Goal: Information Seeking & Learning: Compare options

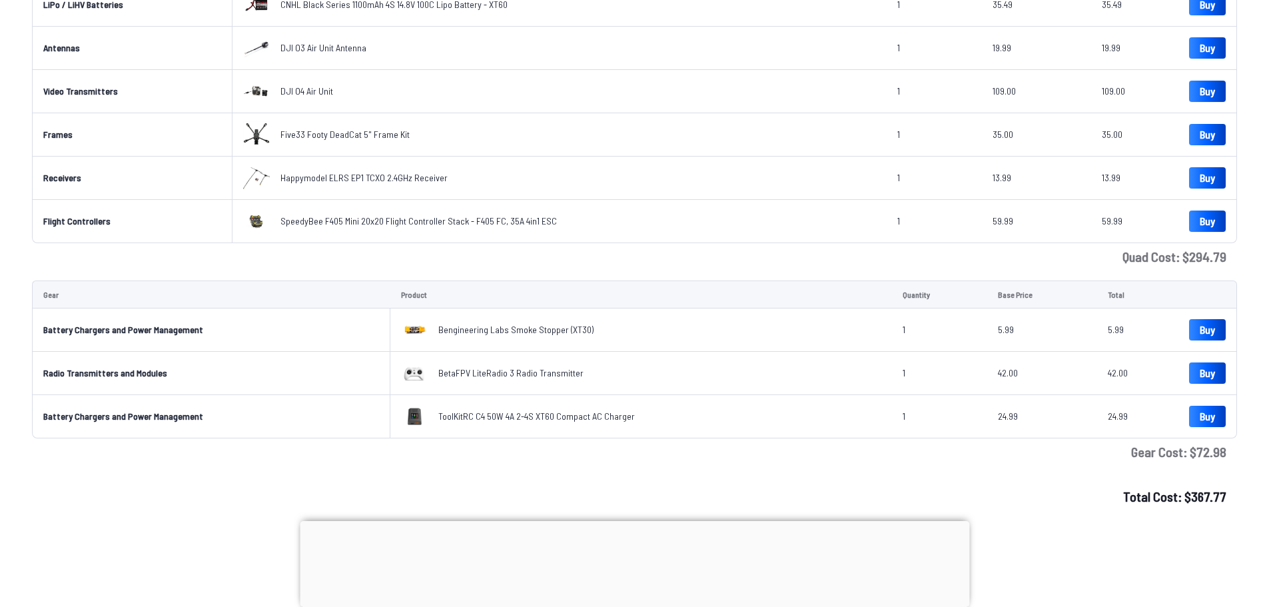
scroll to position [333, 0]
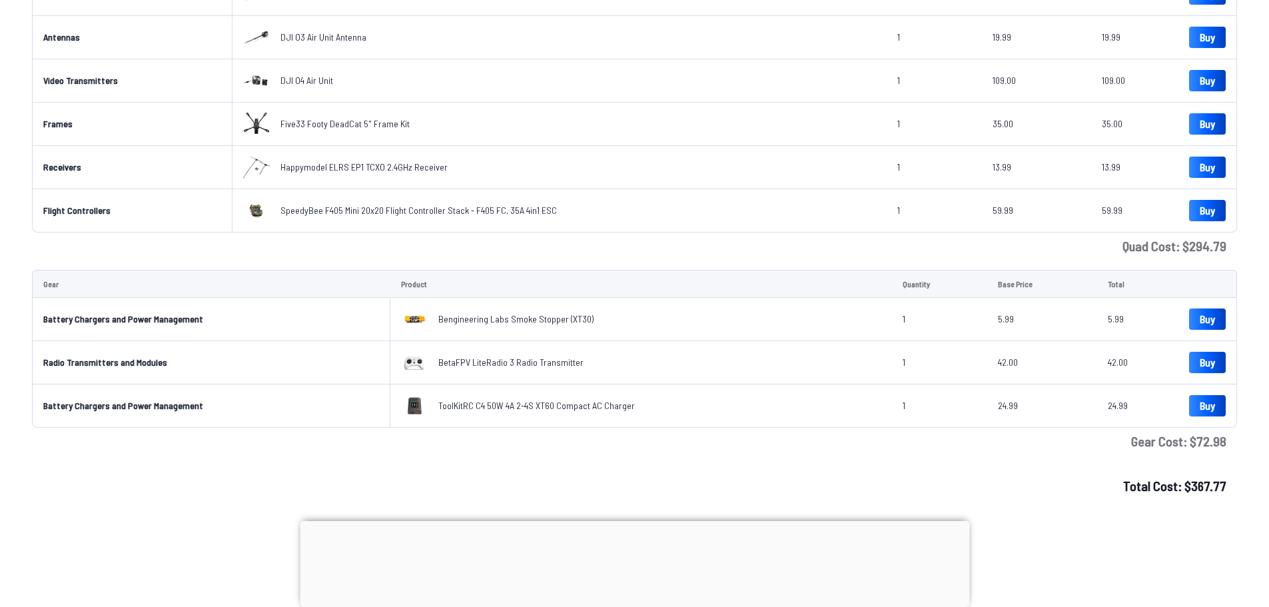
click at [446, 318] on span "Bengineering Labs Smoke Stopper (XT30)" at bounding box center [515, 318] width 155 height 11
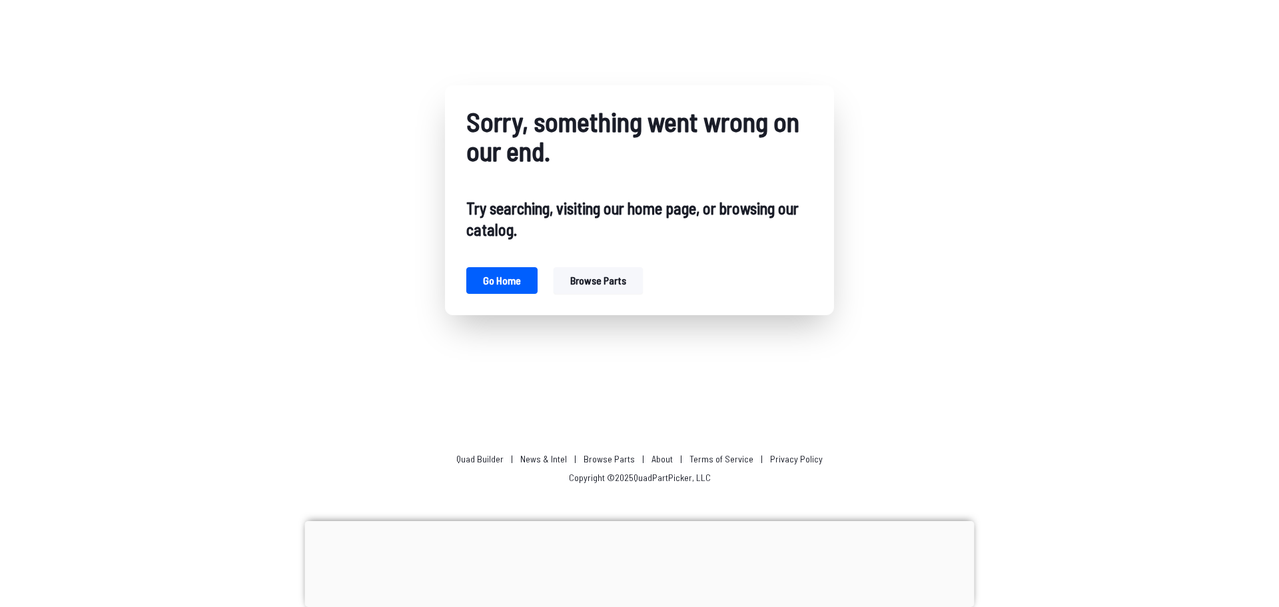
click at [575, 275] on button "Browse parts" at bounding box center [597, 280] width 89 height 27
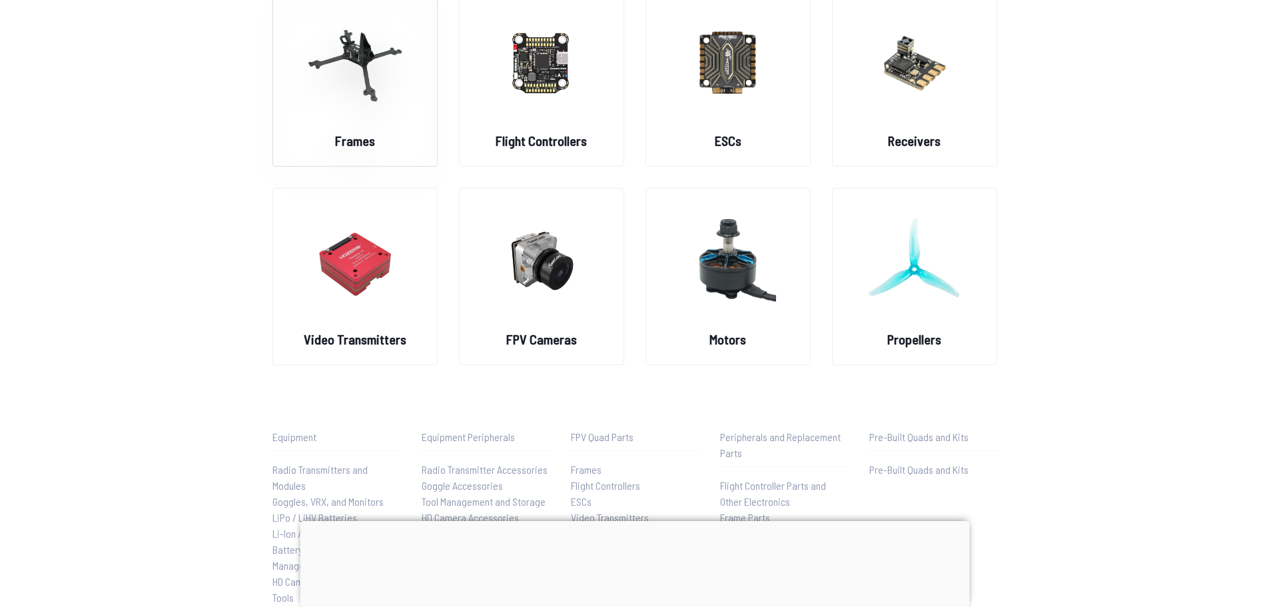
scroll to position [120, 0]
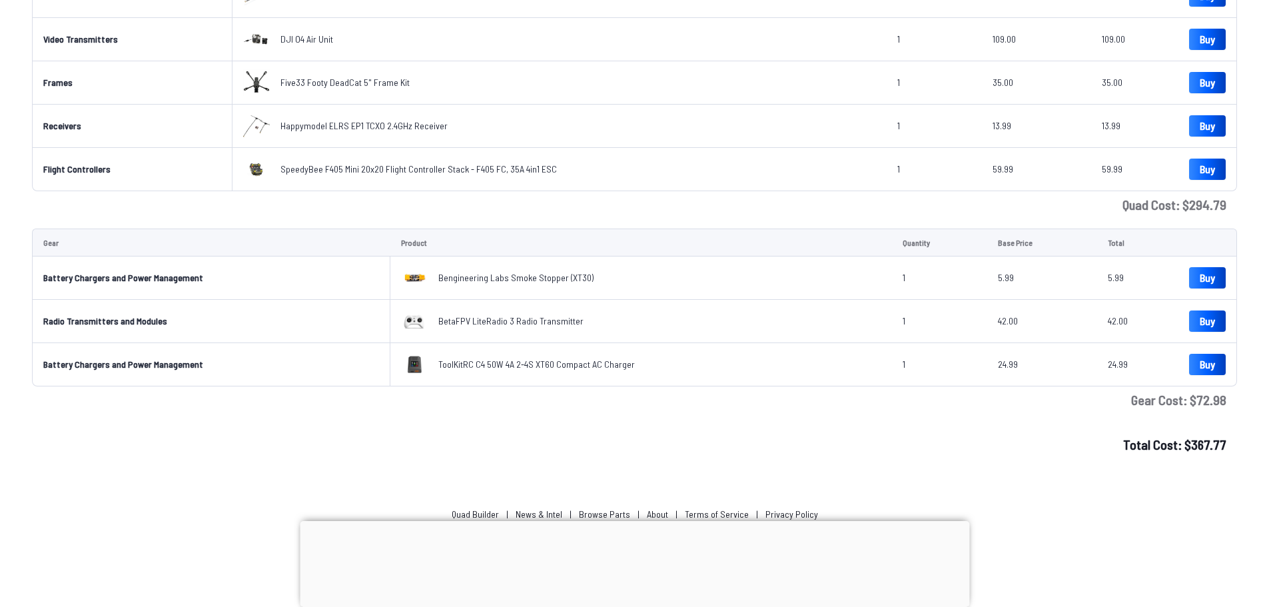
scroll to position [420, 0]
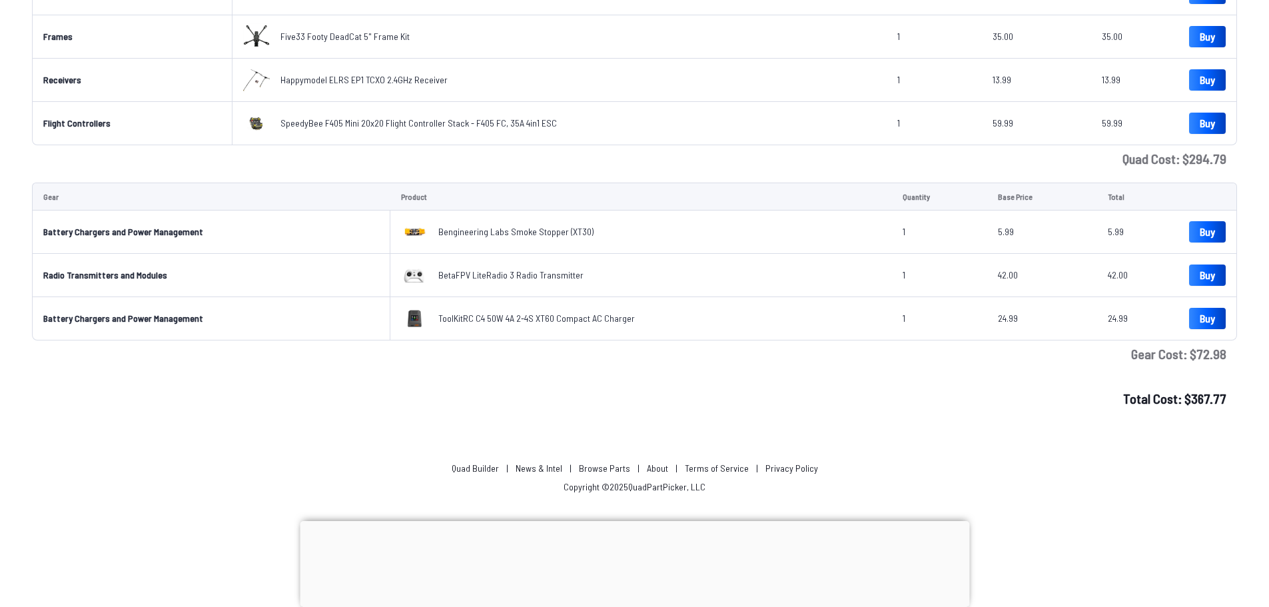
click at [463, 277] on span "BetaFPV LiteRadio 3 Radio Transmitter" at bounding box center [510, 274] width 145 height 11
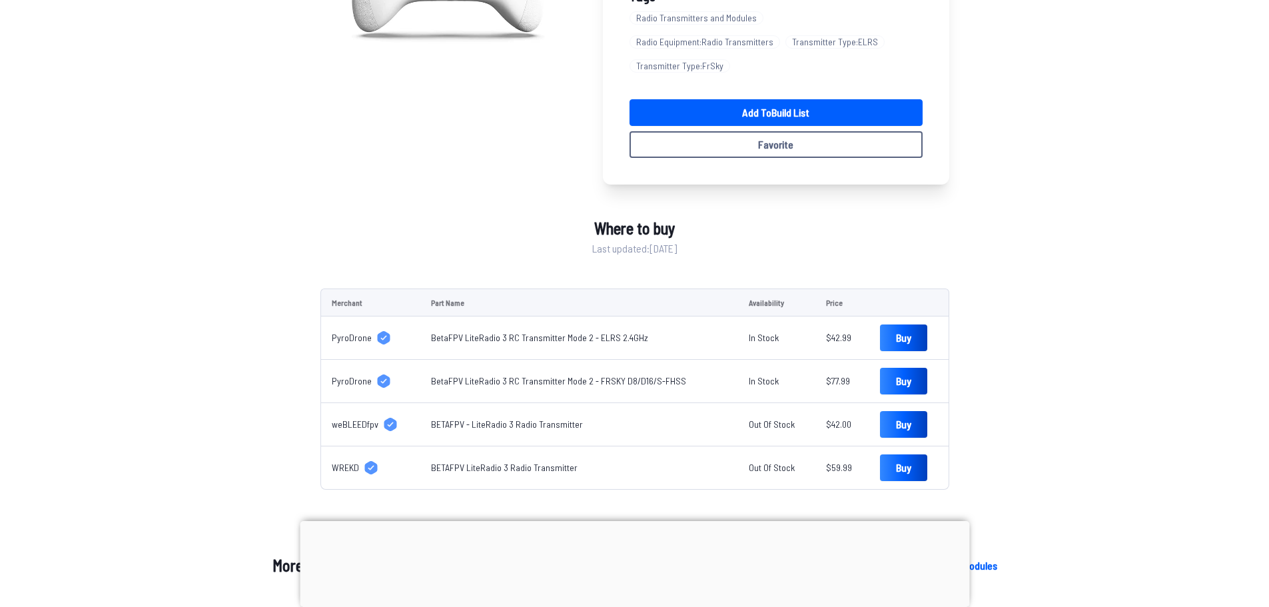
scroll to position [266, 0]
click at [478, 374] on link "BetaFPV LiteRadio 3 RC Transmitter Mode 2 - FRSKY D8/D16/S-FHSS" at bounding box center [558, 379] width 255 height 11
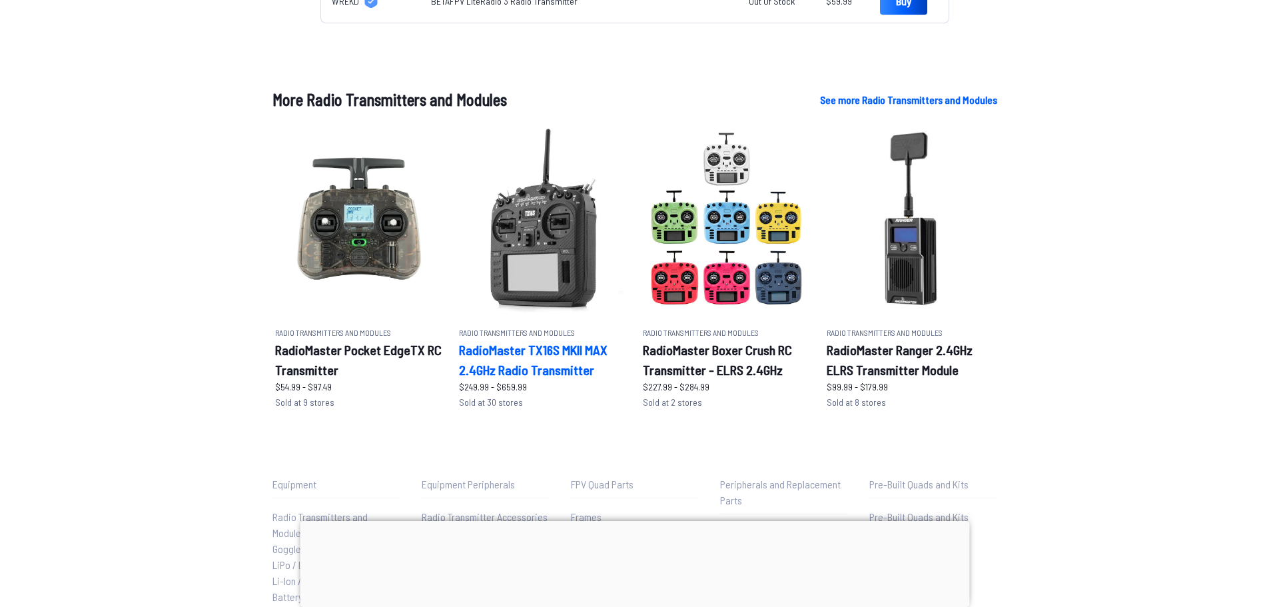
scroll to position [733, 0]
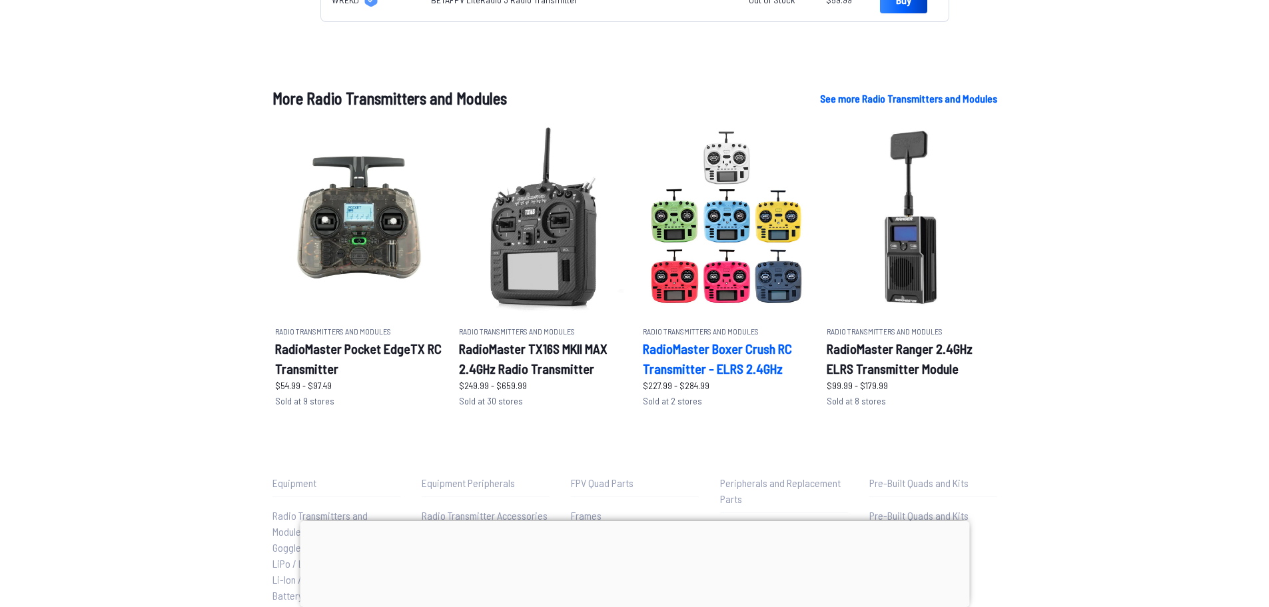
click at [690, 338] on h2 "RadioMaster Boxer Crush RC Transmitter - ELRS 2.4GHz" at bounding box center [727, 358] width 168 height 40
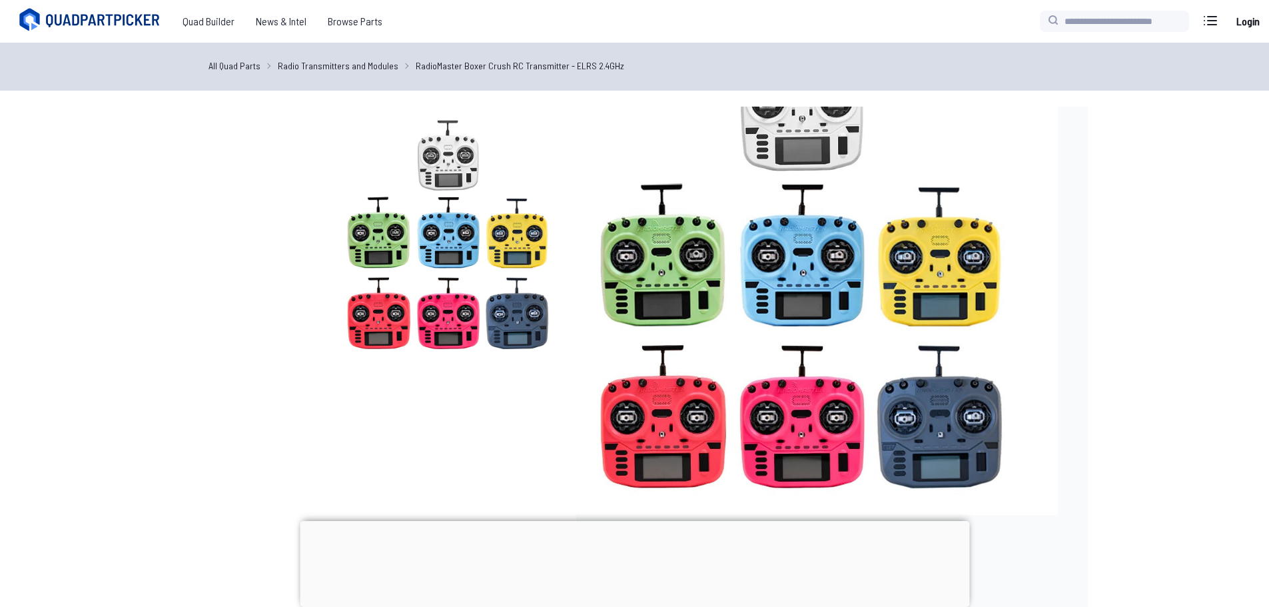
click at [380, 313] on img at bounding box center [448, 235] width 256 height 256
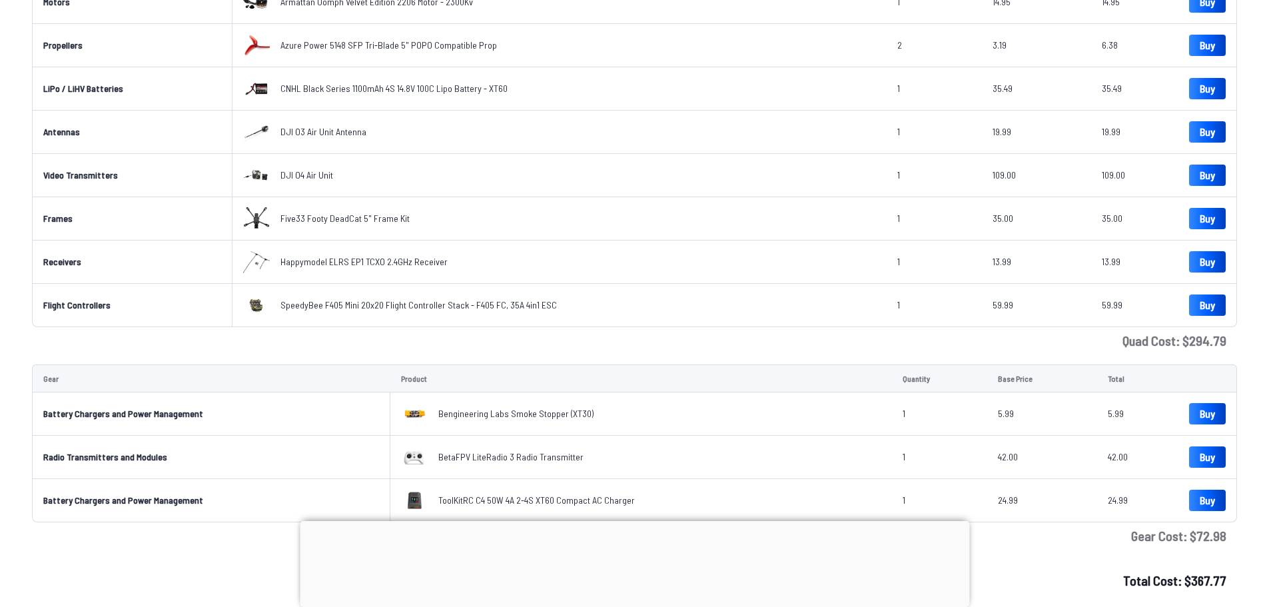
scroll to position [220, 0]
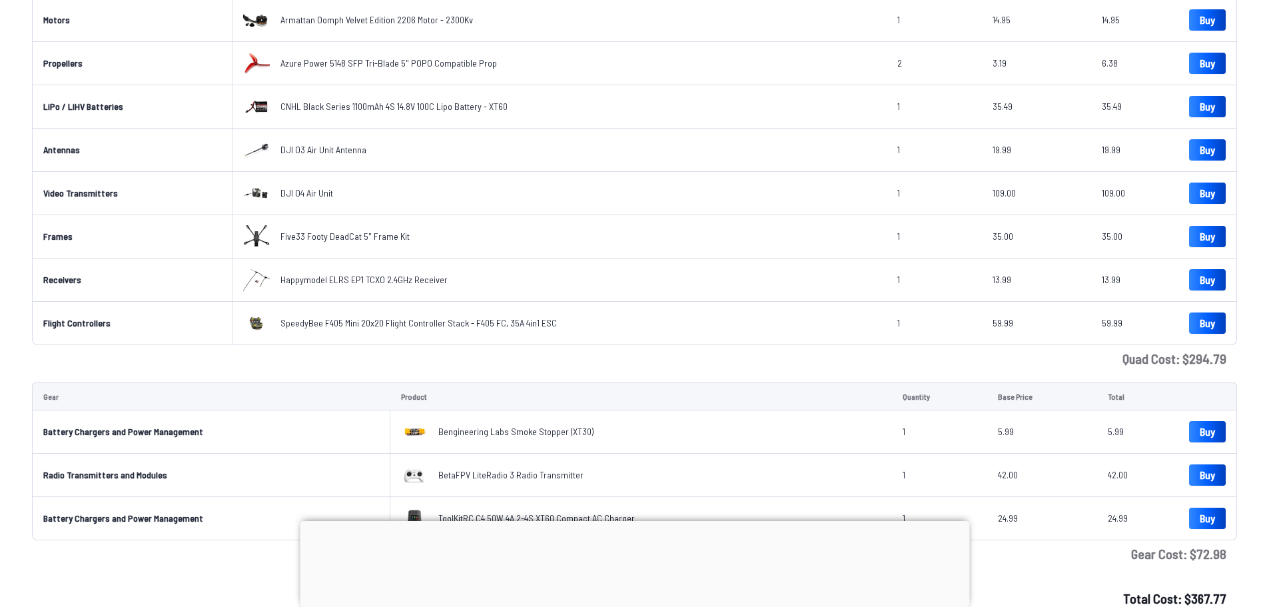
click at [308, 236] on span "Five33 Footy DeadCat 5" Frame Kit" at bounding box center [344, 235] width 129 height 11
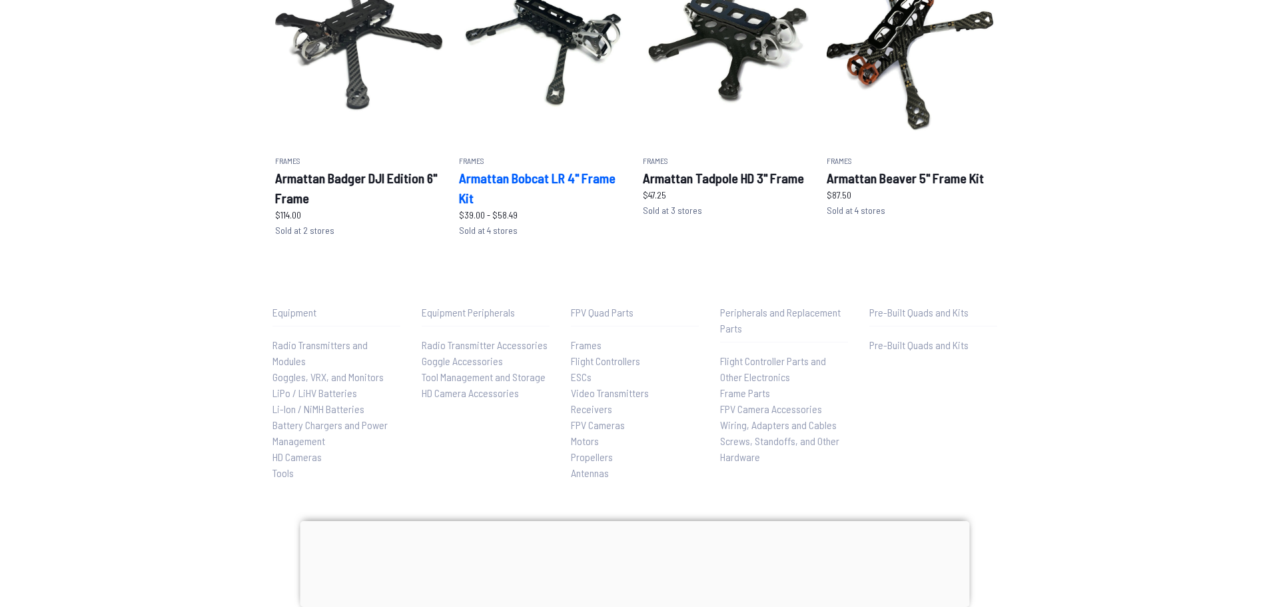
scroll to position [890, 0]
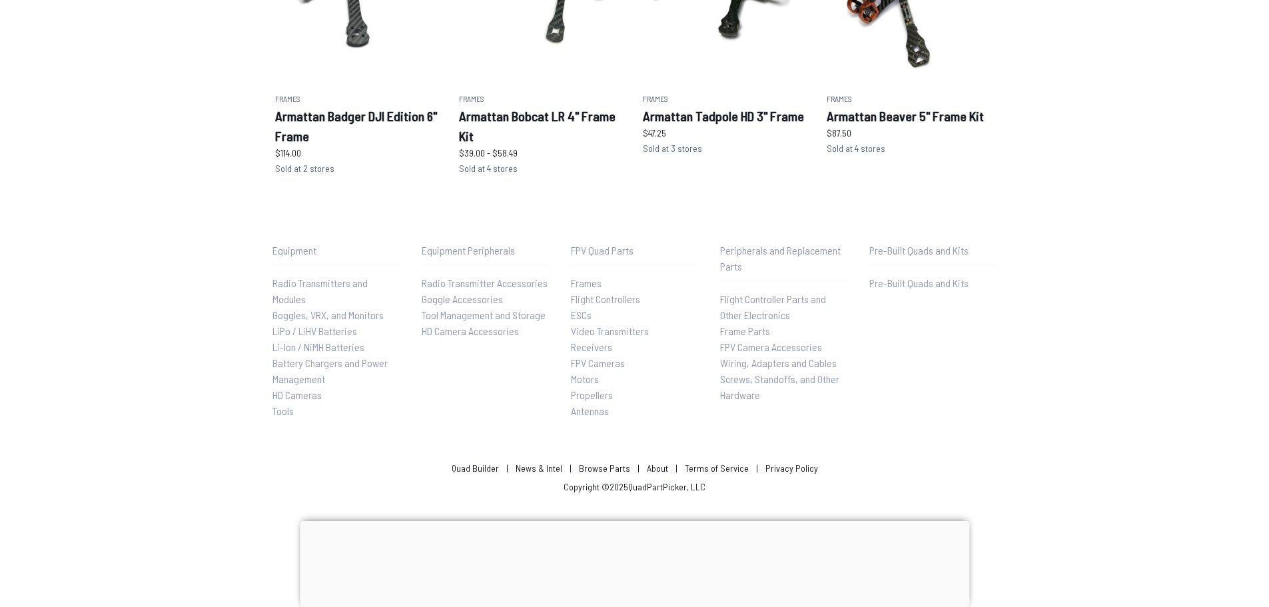
click at [625, 521] on div at bounding box center [634, 521] width 669 height 0
click at [650, 469] on link "About" at bounding box center [657, 467] width 21 height 11
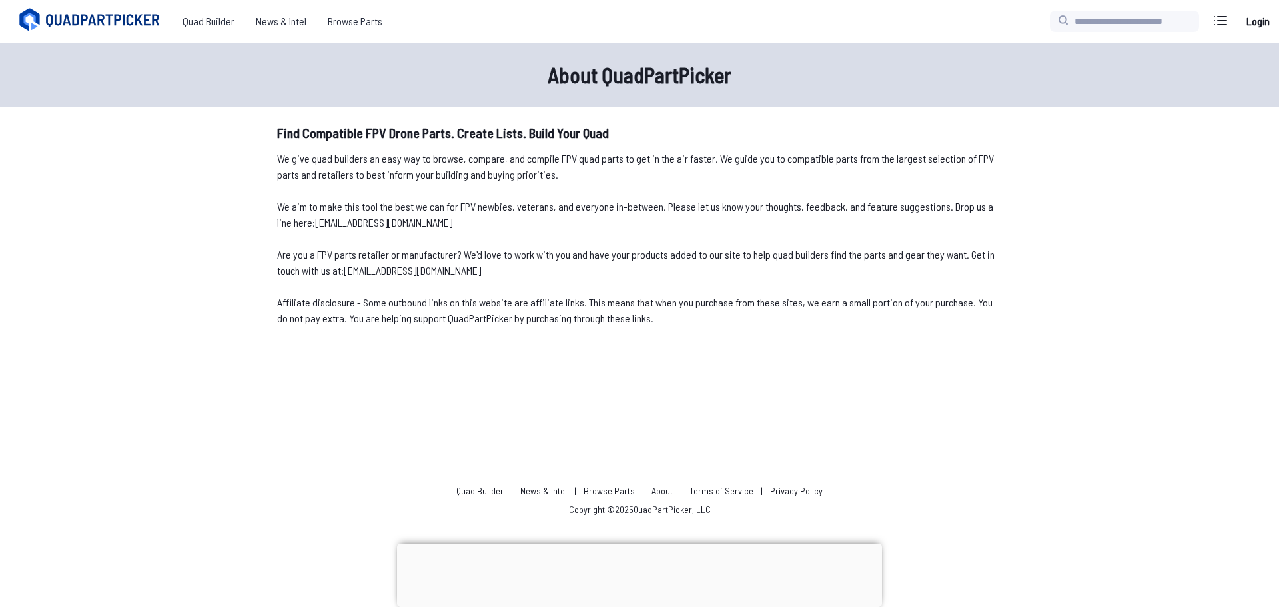
click at [659, 490] on link "About" at bounding box center [661, 490] width 21 height 11
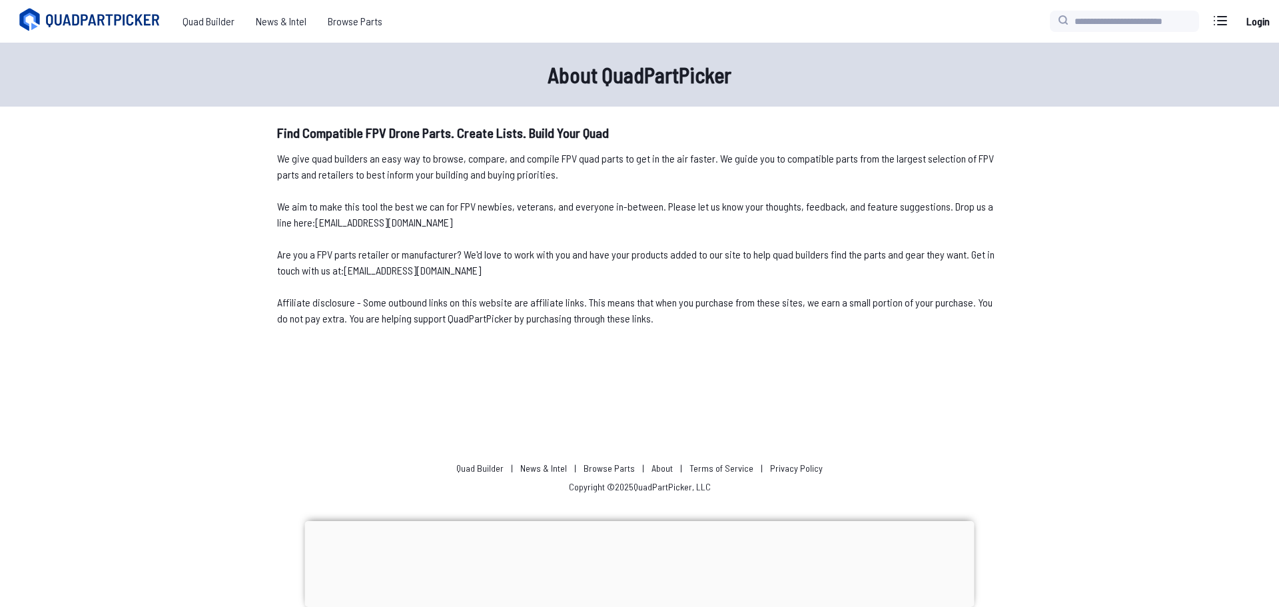
click at [492, 466] on link "Quad Builder" at bounding box center [479, 467] width 47 height 11
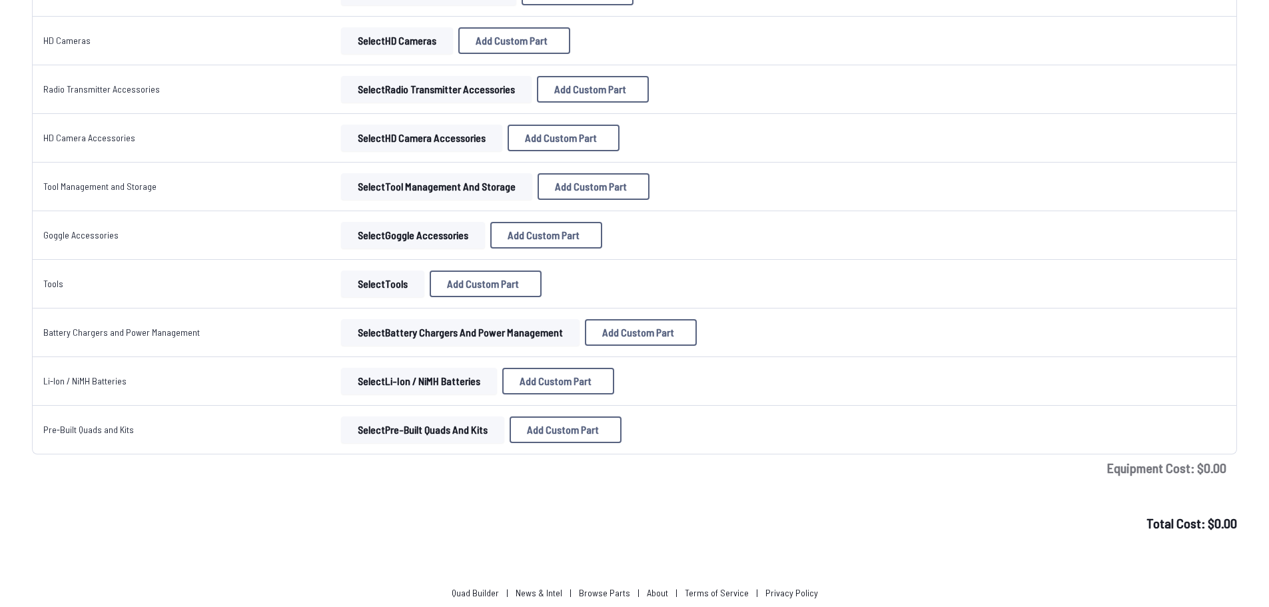
scroll to position [1111, 0]
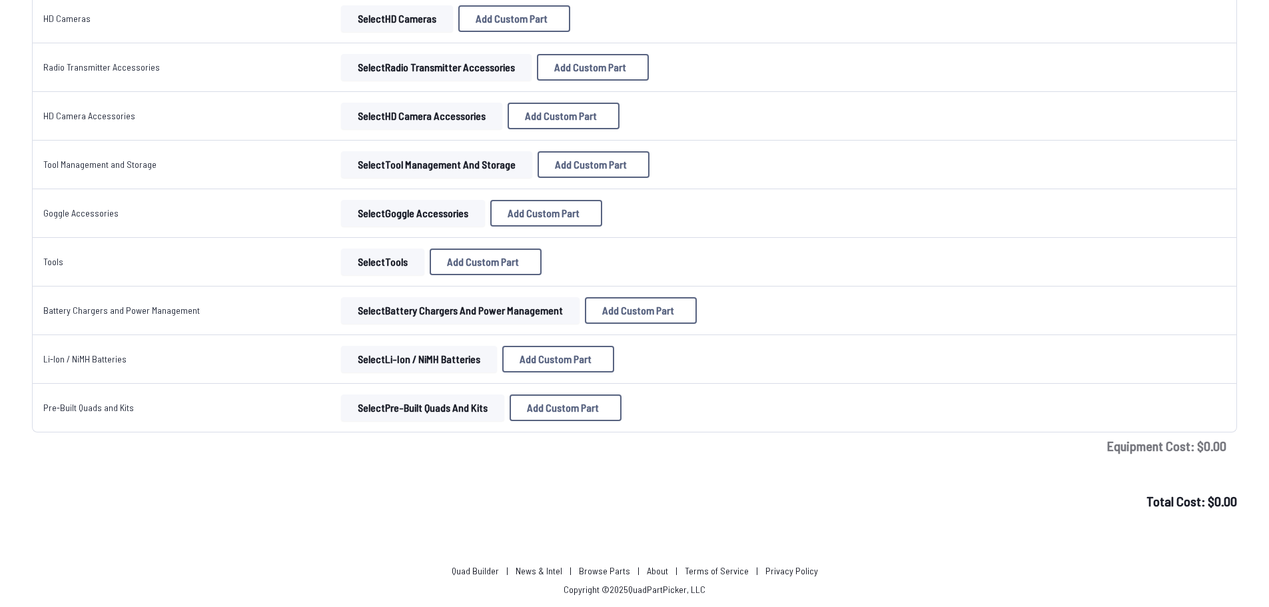
click at [549, 574] on link "News & Intel" at bounding box center [538, 570] width 47 height 11
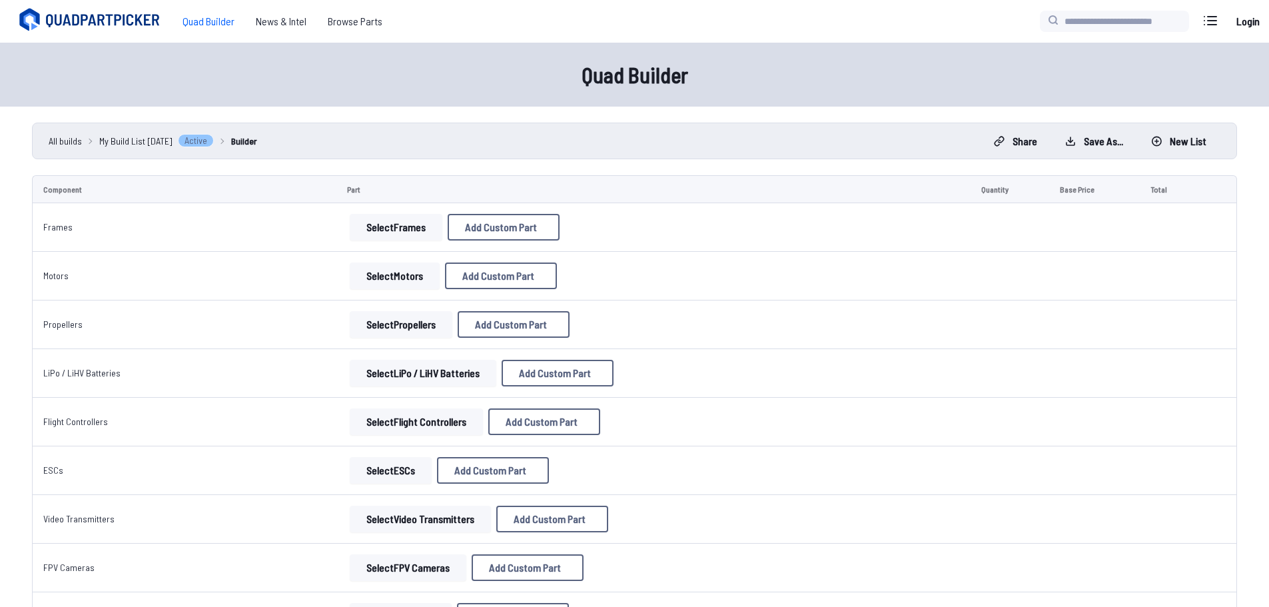
scroll to position [1111, 0]
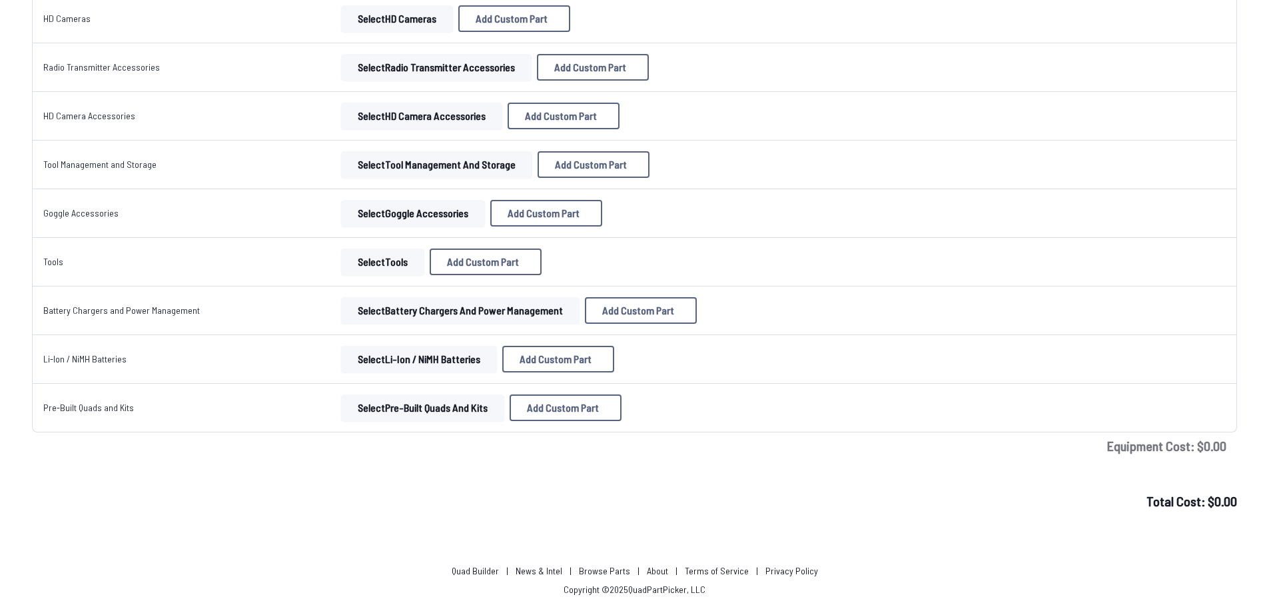
click at [616, 573] on link "Browse Parts" at bounding box center [604, 570] width 51 height 11
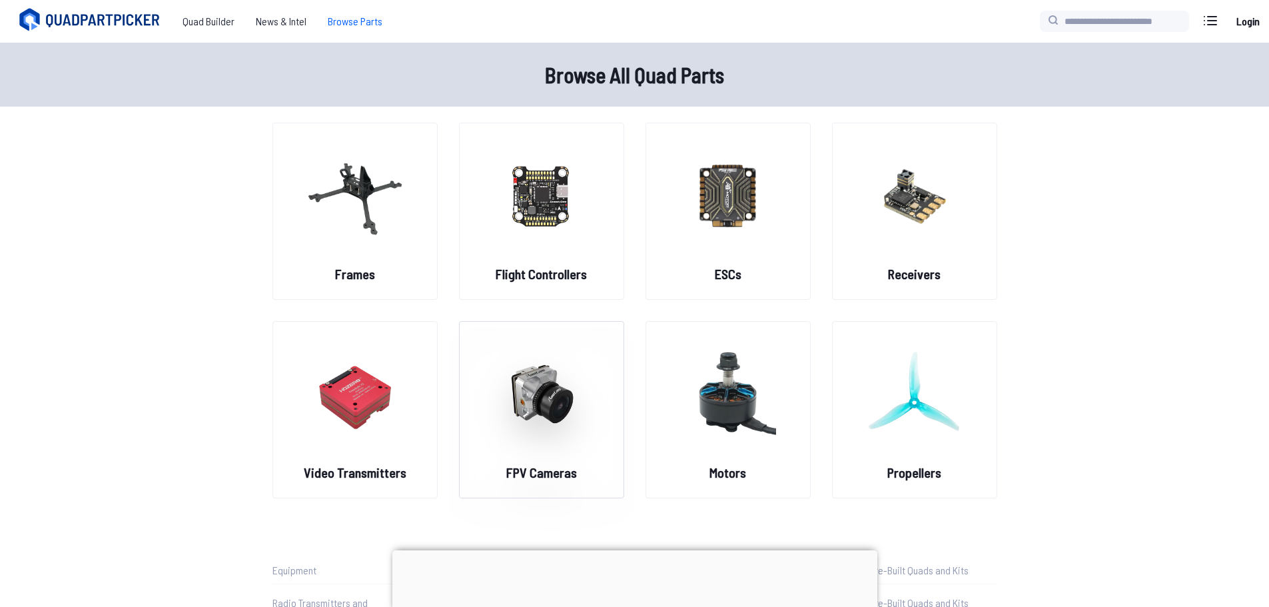
click at [551, 404] on img at bounding box center [541, 393] width 96 height 117
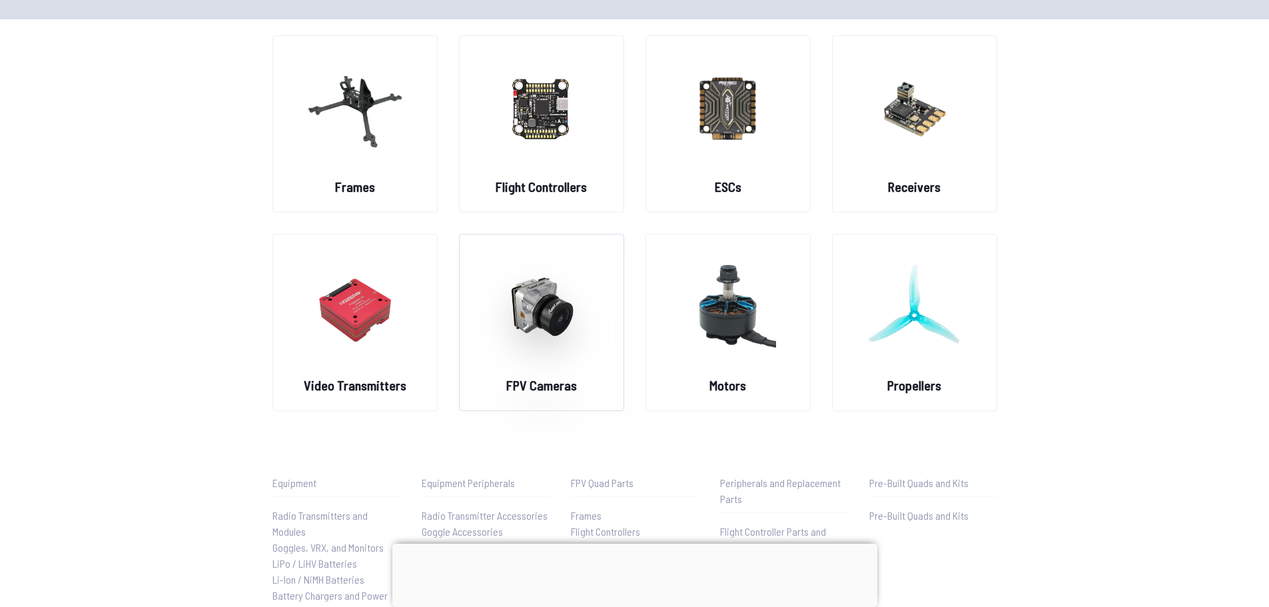
scroll to position [67, 0]
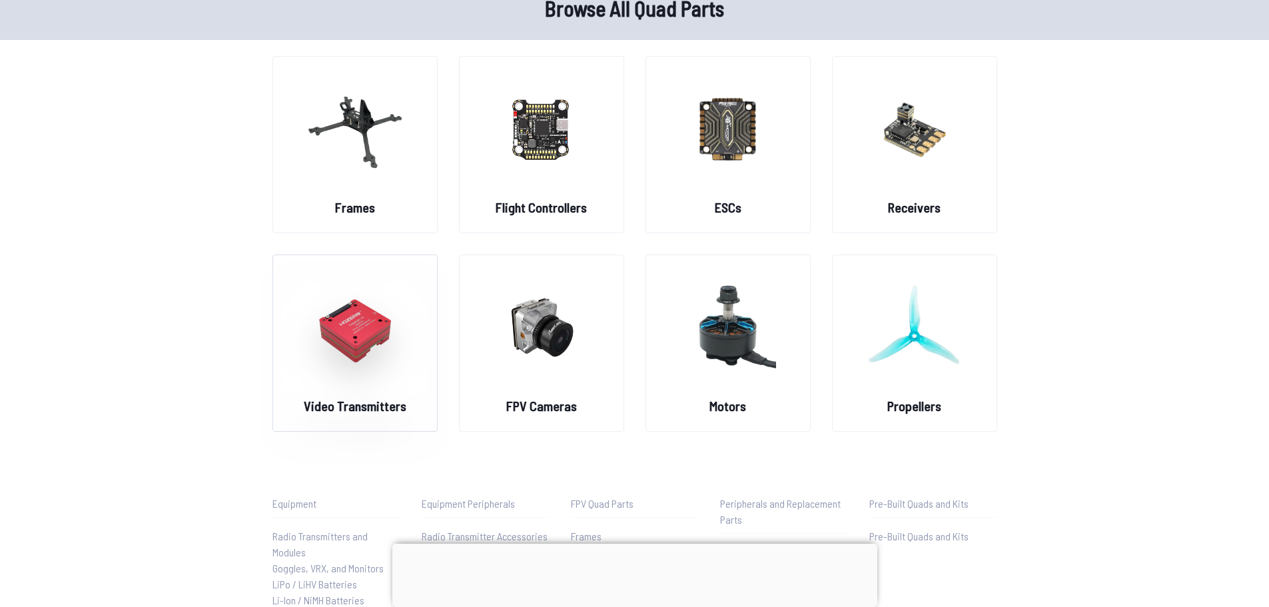
click at [357, 345] on img at bounding box center [355, 326] width 96 height 117
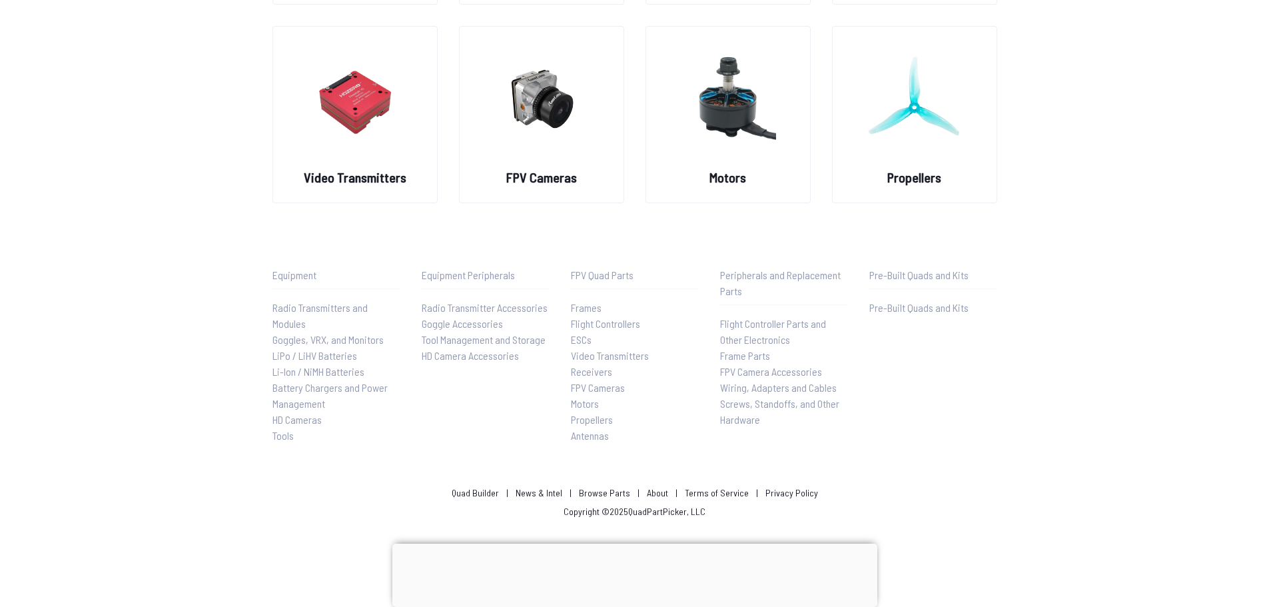
scroll to position [297, 0]
click at [737, 145] on img at bounding box center [728, 96] width 96 height 117
click at [721, 170] on h2 "Motors" at bounding box center [727, 175] width 37 height 19
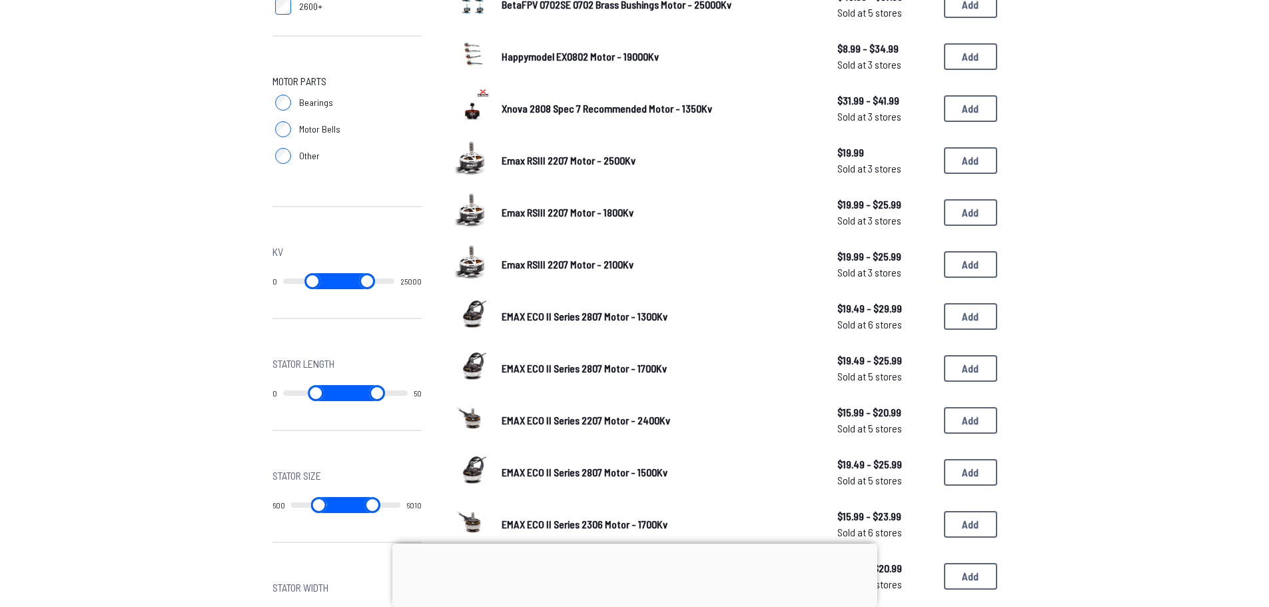
scroll to position [599, 0]
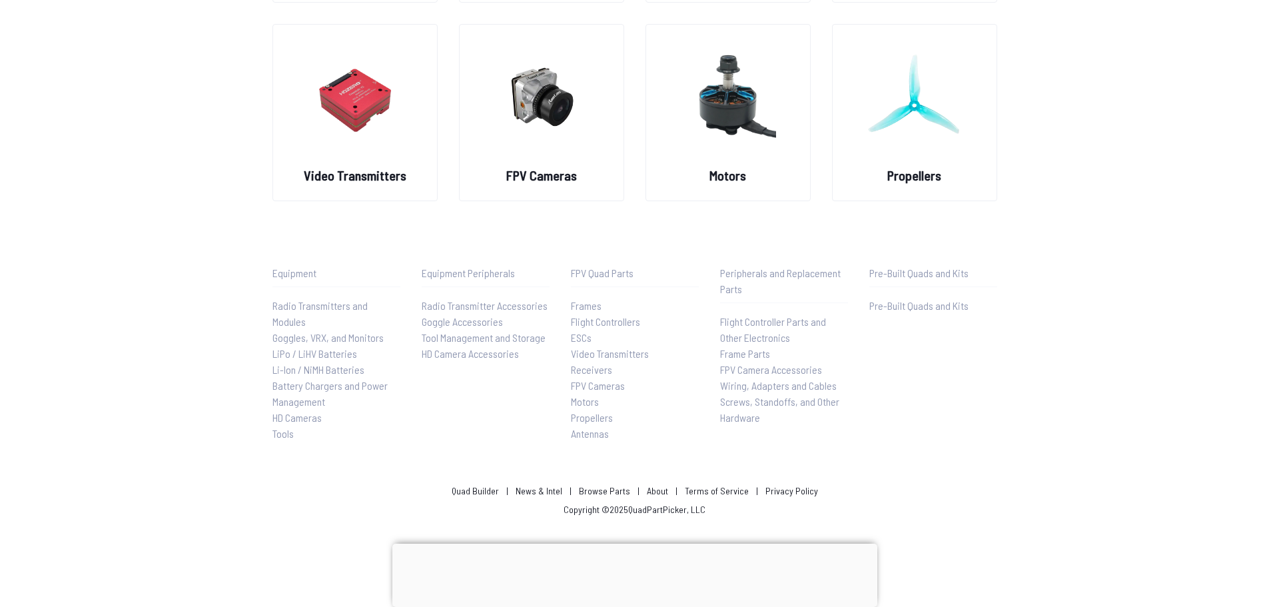
scroll to position [297, 0]
click at [748, 322] on span "Flight Controller Parts and Other Electronics" at bounding box center [773, 329] width 106 height 29
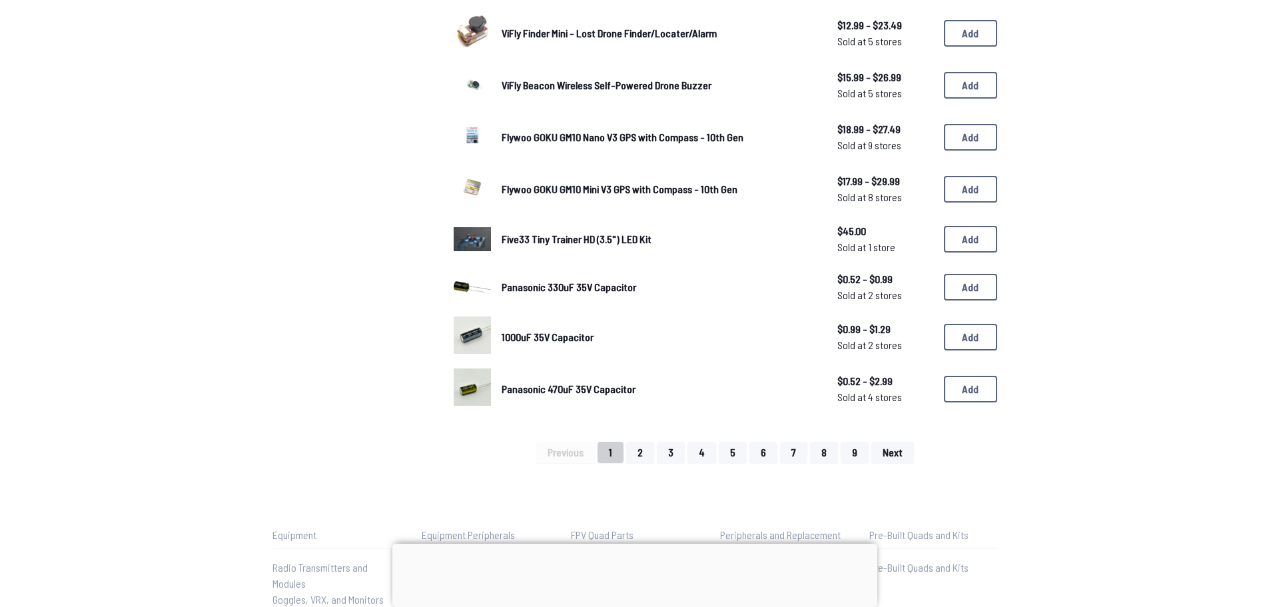
scroll to position [799, 0]
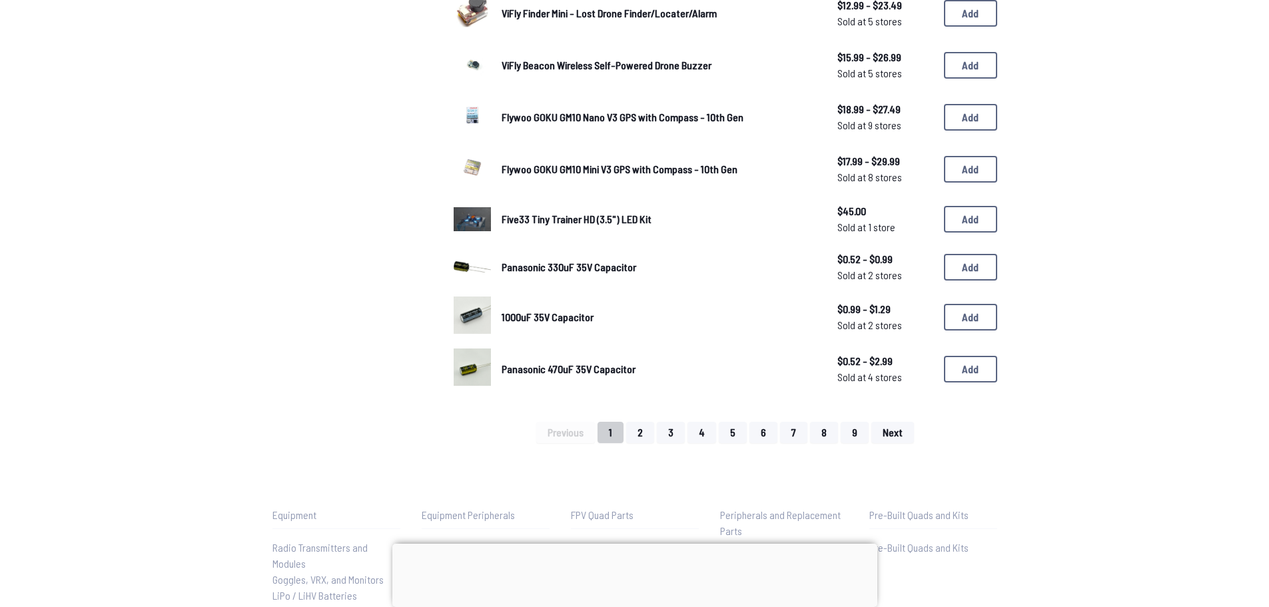
click at [528, 219] on span "Five33 Tiny Trainer HD (3.5") LED Kit" at bounding box center [576, 218] width 150 height 13
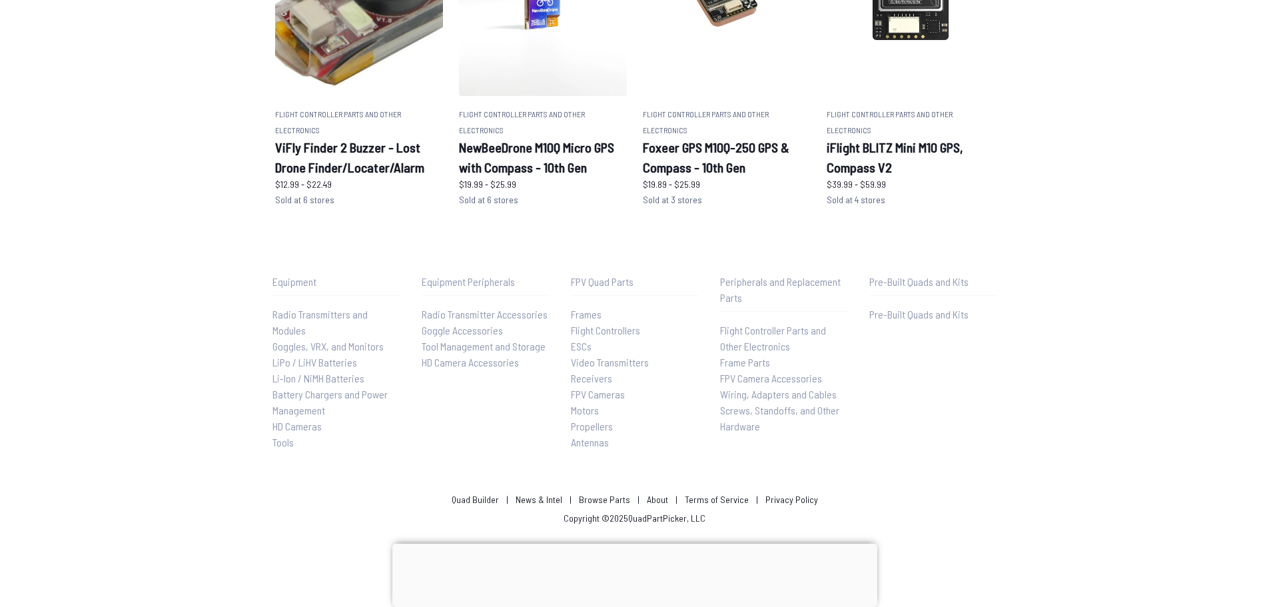
scroll to position [804, 0]
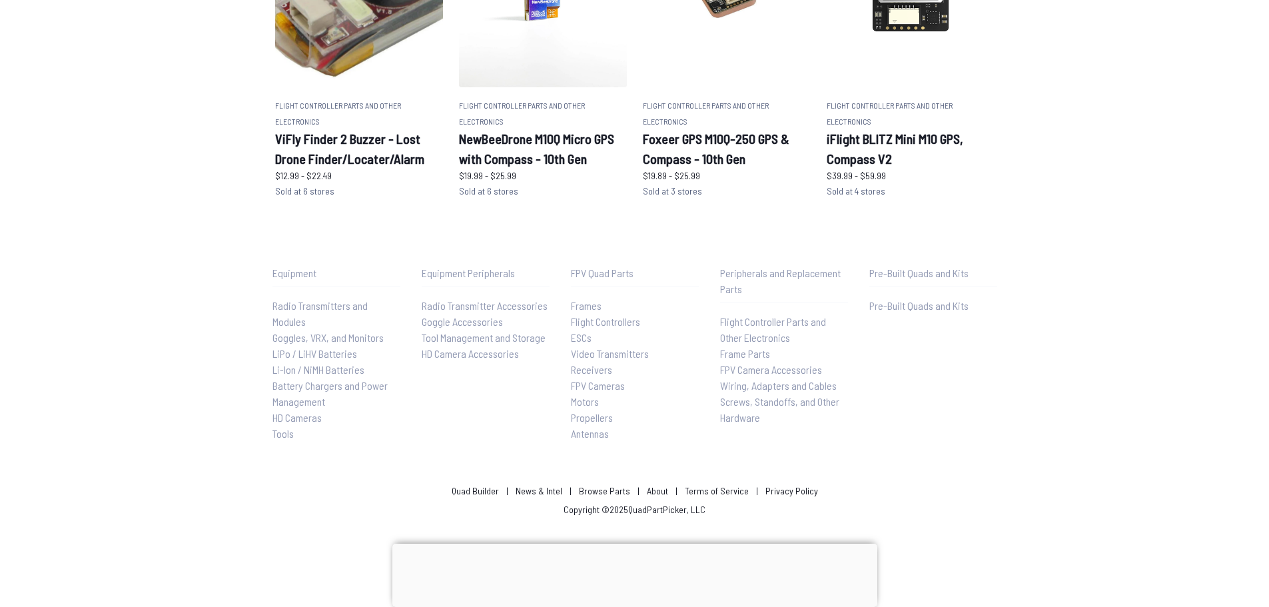
click at [896, 276] on p "Pre-Built Quads and Kits" at bounding box center [933, 273] width 128 height 16
drag, startPoint x: 970, startPoint y: 274, endPoint x: 891, endPoint y: 270, distance: 78.7
click at [891, 270] on p "Pre-Built Quads and Kits" at bounding box center [933, 273] width 128 height 16
click at [880, 270] on p "Pre-Built Quads and Kits" at bounding box center [933, 273] width 128 height 16
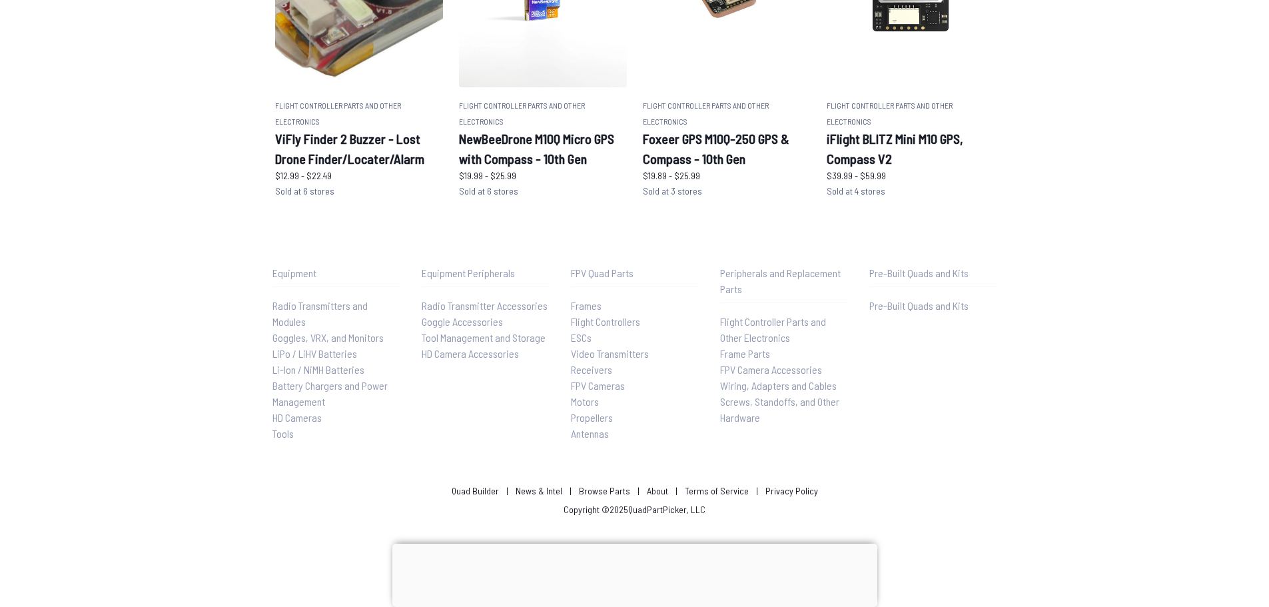
click at [954, 282] on div "Pre-Built Quads and Kits Pre-Built Quads and Kits" at bounding box center [933, 353] width 128 height 176
click at [935, 306] on span "Pre-Built Quads and Kits" at bounding box center [918, 305] width 99 height 13
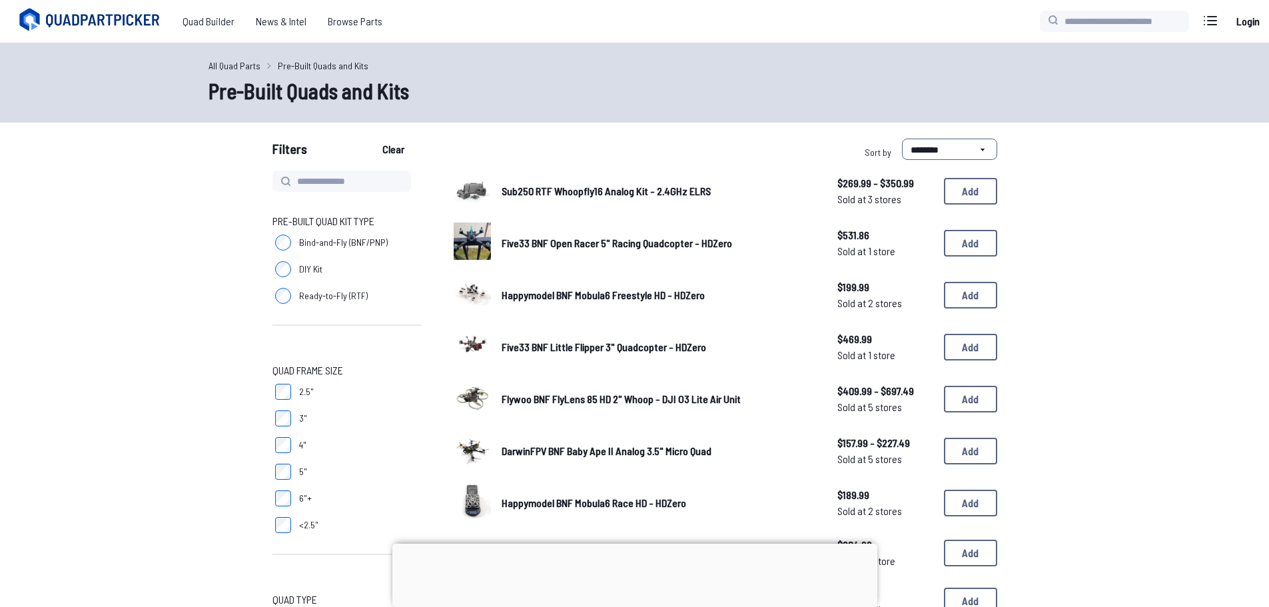
click at [472, 237] on img at bounding box center [472, 240] width 37 height 37
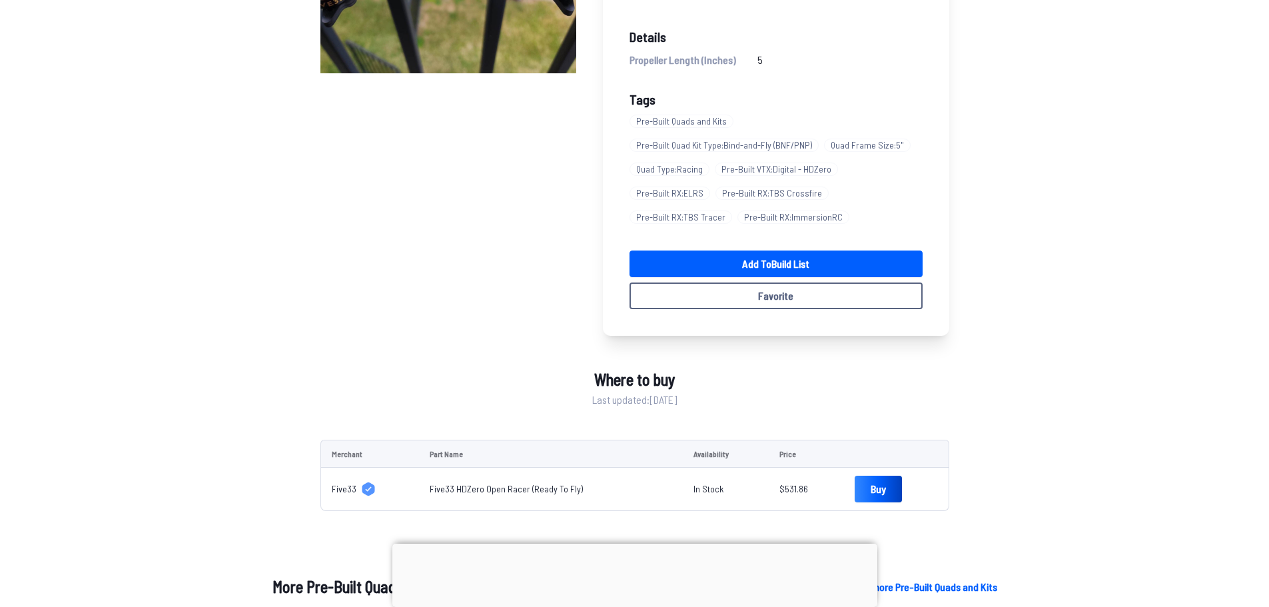
scroll to position [266, 0]
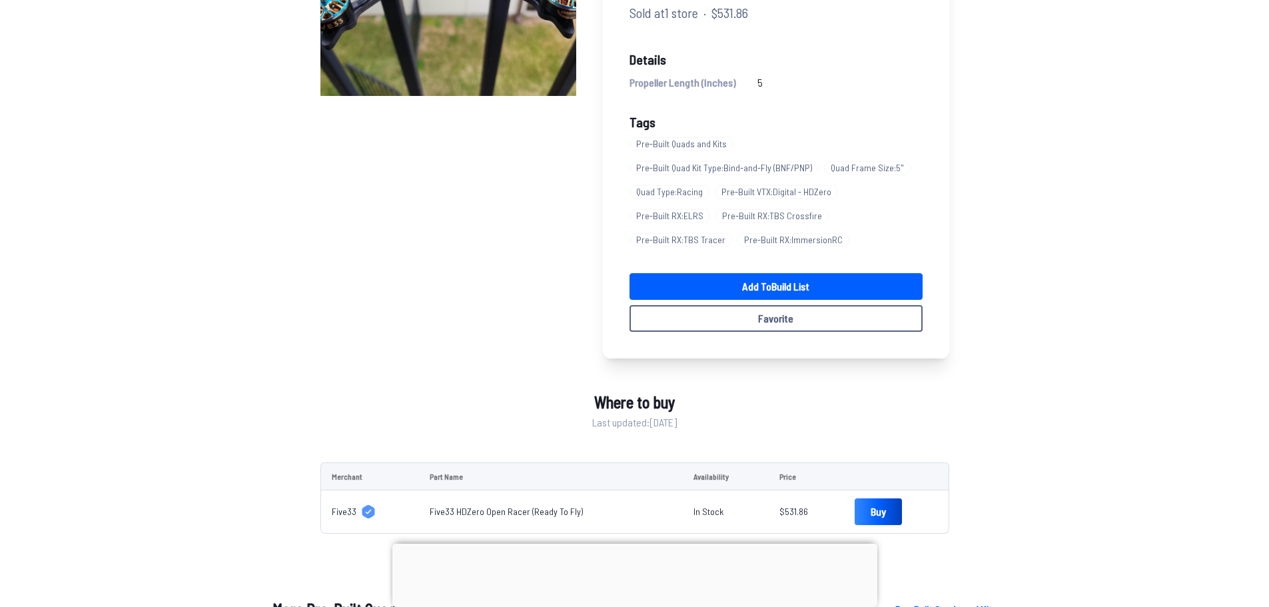
click at [1259, 400] on div "Five33 BNF Open Racer 5" Racing Quadcopter - HDZero These Ready to Fly Drones a…" at bounding box center [634, 510] width 1269 height 1341
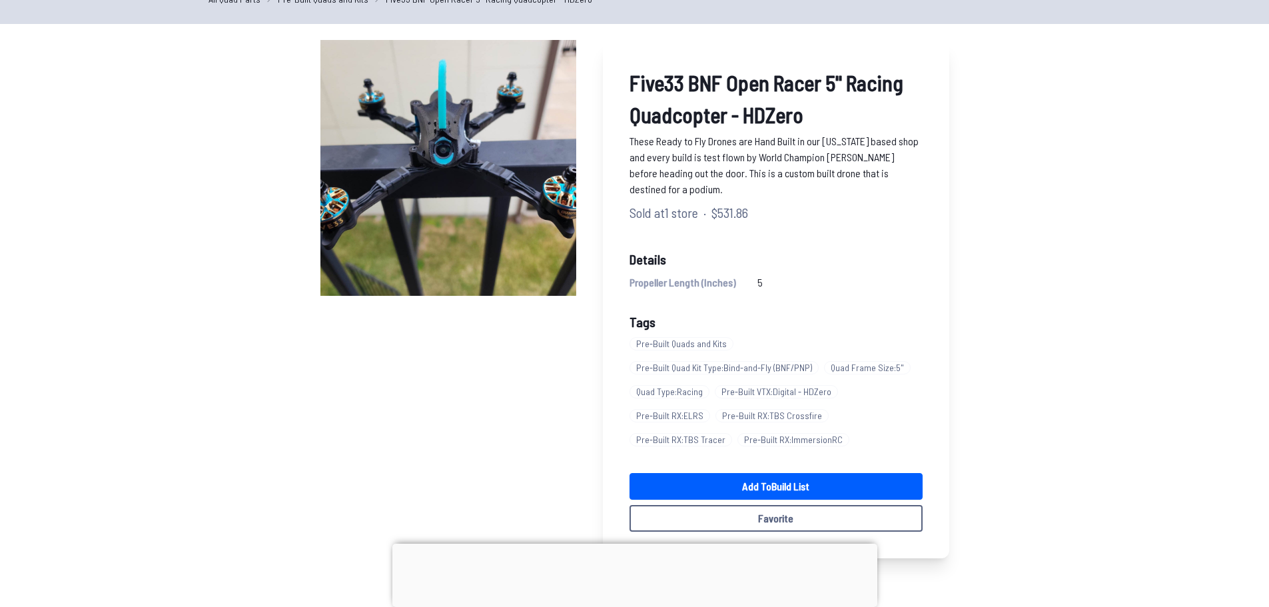
scroll to position [0, 0]
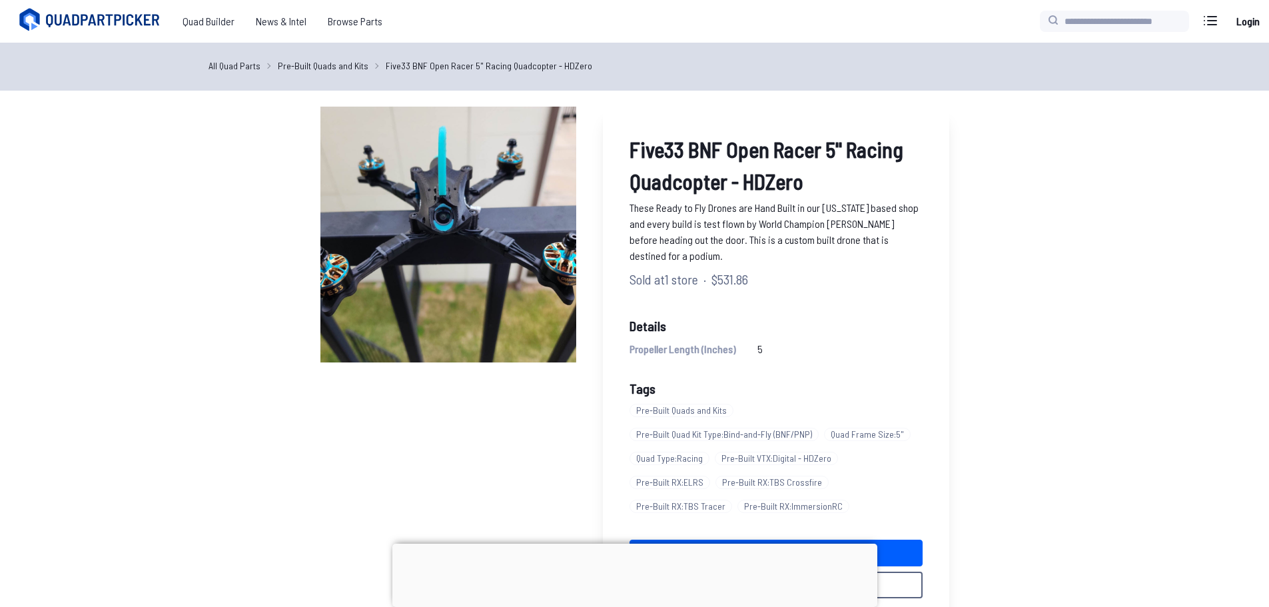
click at [749, 458] on span "Pre-Built VTX : Digital - HDZero" at bounding box center [776, 458] width 123 height 13
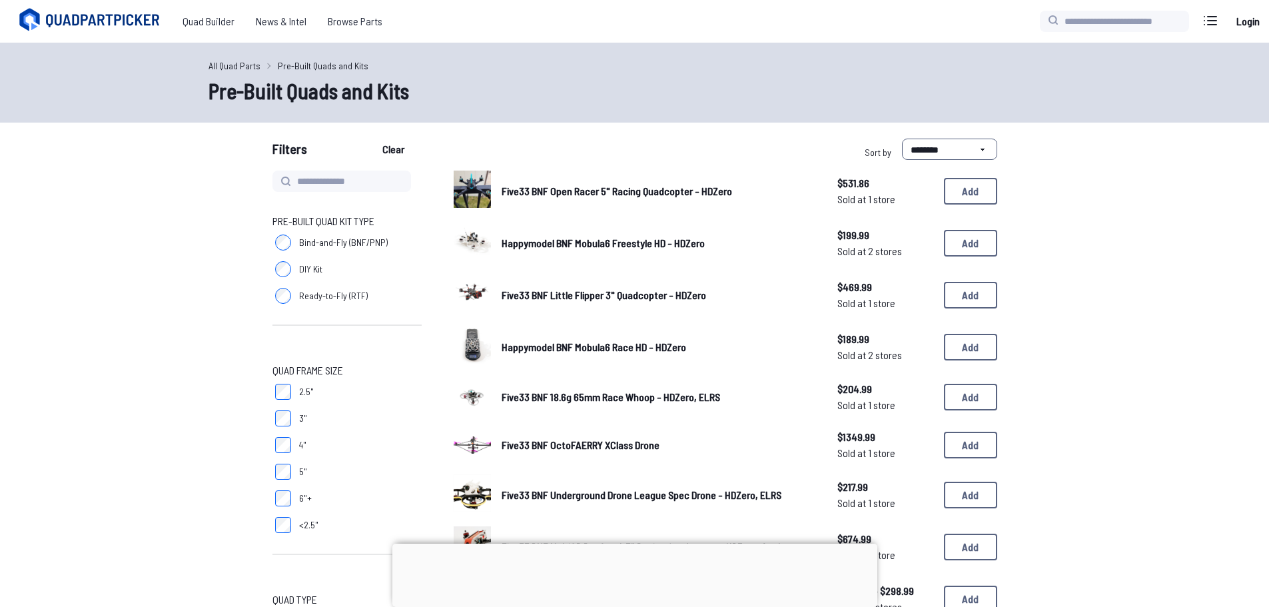
click at [469, 344] on img at bounding box center [472, 344] width 37 height 37
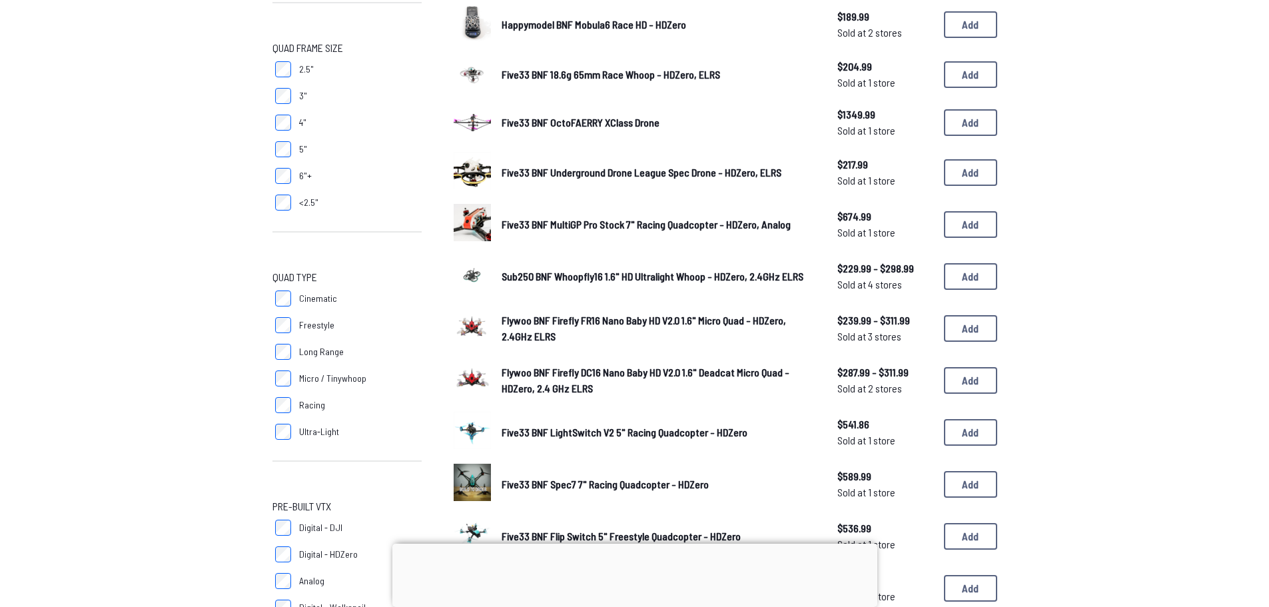
scroll to position [400, 0]
